Goal: Check status

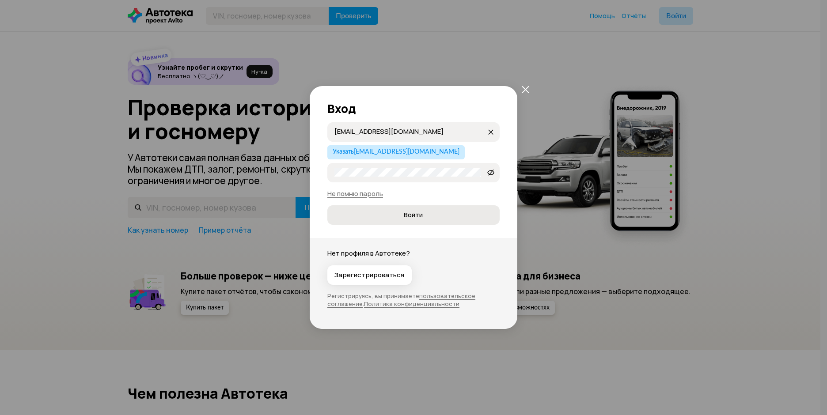
click at [420, 213] on span "Войти" at bounding box center [413, 215] width 19 height 9
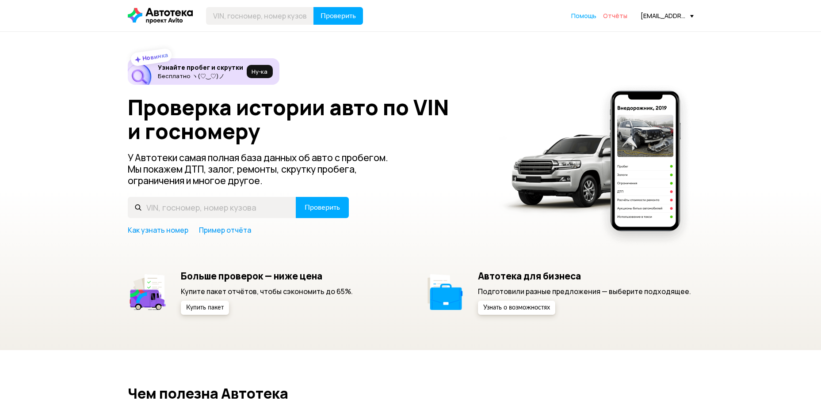
click at [611, 15] on span "Отчёты" at bounding box center [615, 15] width 24 height 8
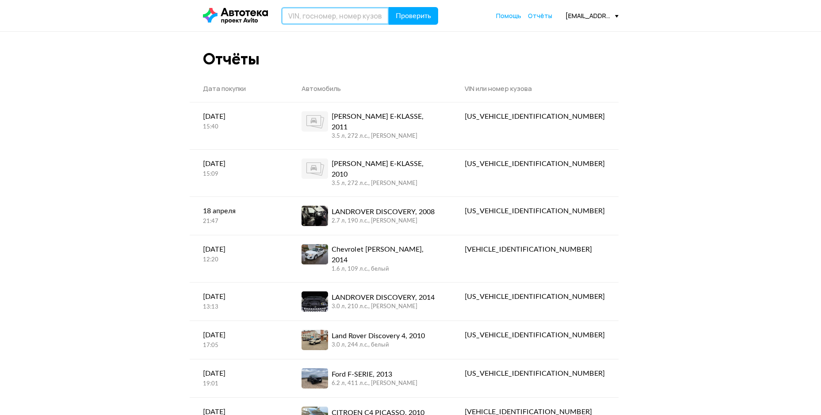
click at [349, 16] on input "text" at bounding box center [335, 16] width 108 height 18
paste input "X696EE190"
type input "X696EE190"
click at [406, 19] on span "Проверить" at bounding box center [413, 15] width 35 height 7
